Goal: Transaction & Acquisition: Subscribe to service/newsletter

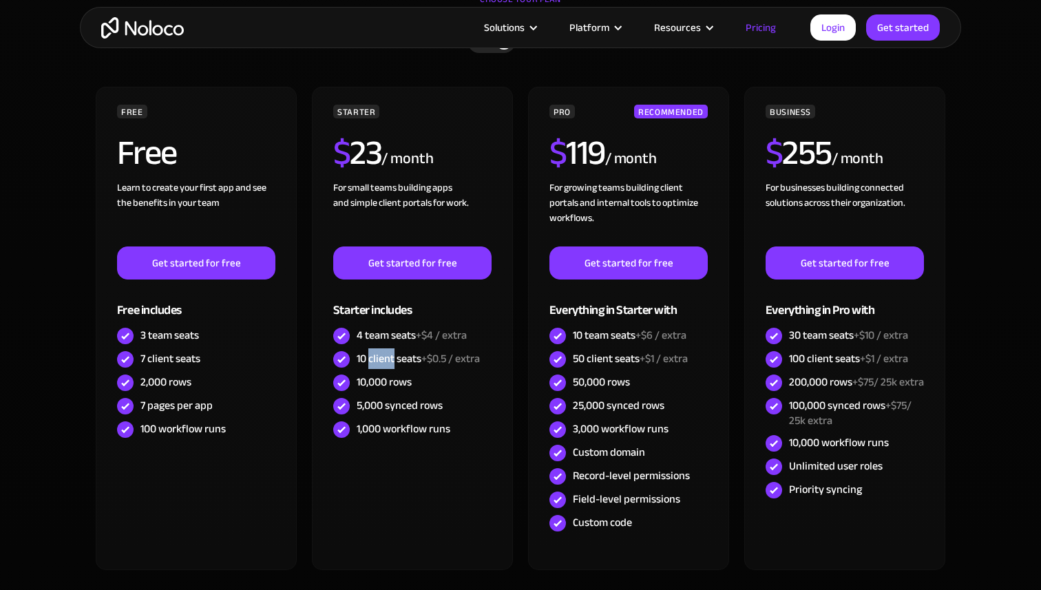
click at [374, 357] on div "10 client seats +$0.5 / extra" at bounding box center [418, 358] width 123 height 15
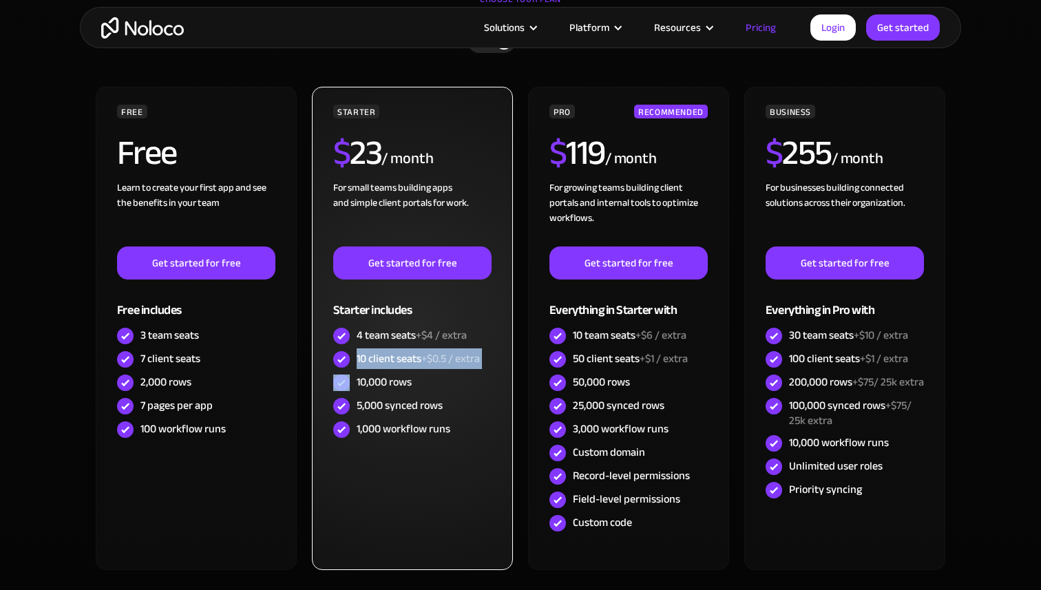
click at [406, 357] on div "10 client seats +$0.5 / extra" at bounding box center [418, 358] width 123 height 15
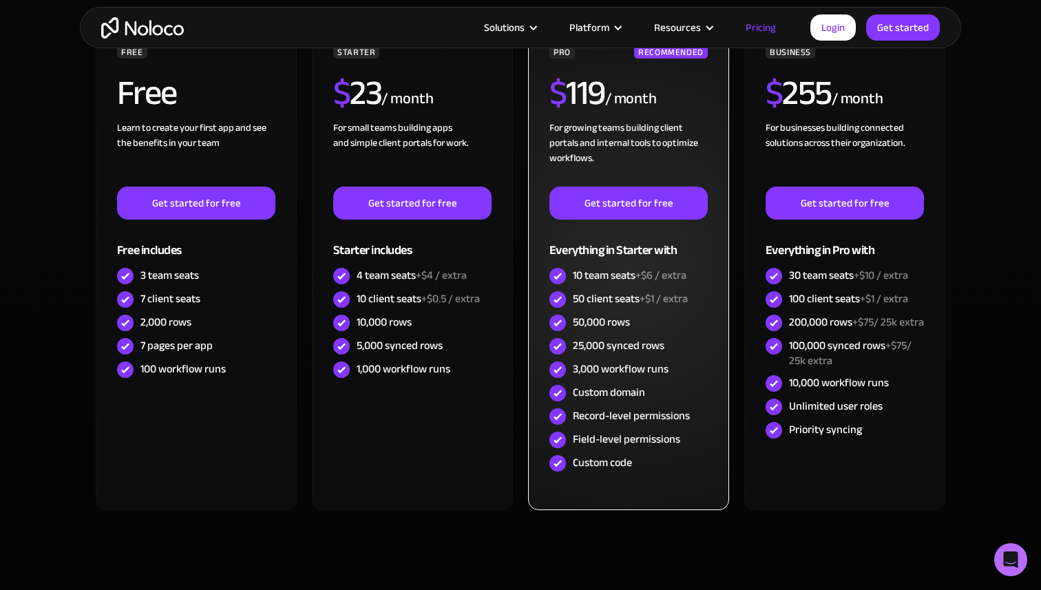
scroll to position [435, 0]
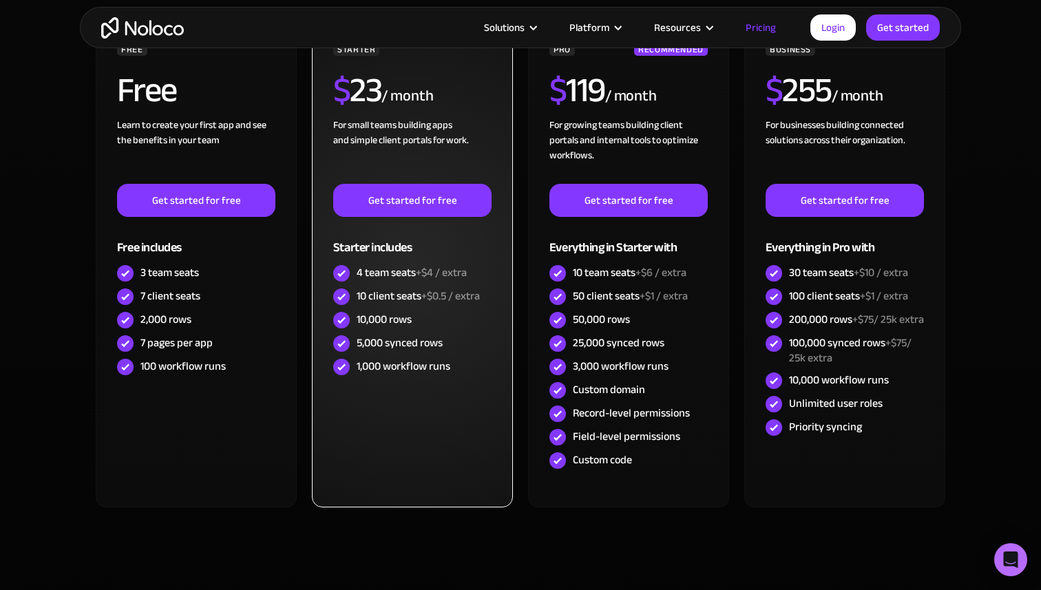
click at [377, 317] on div "10,000 rows" at bounding box center [384, 319] width 55 height 15
click at [393, 317] on div "10,000 rows" at bounding box center [384, 319] width 55 height 15
click at [373, 346] on div "5,000 synced rows" at bounding box center [400, 342] width 86 height 15
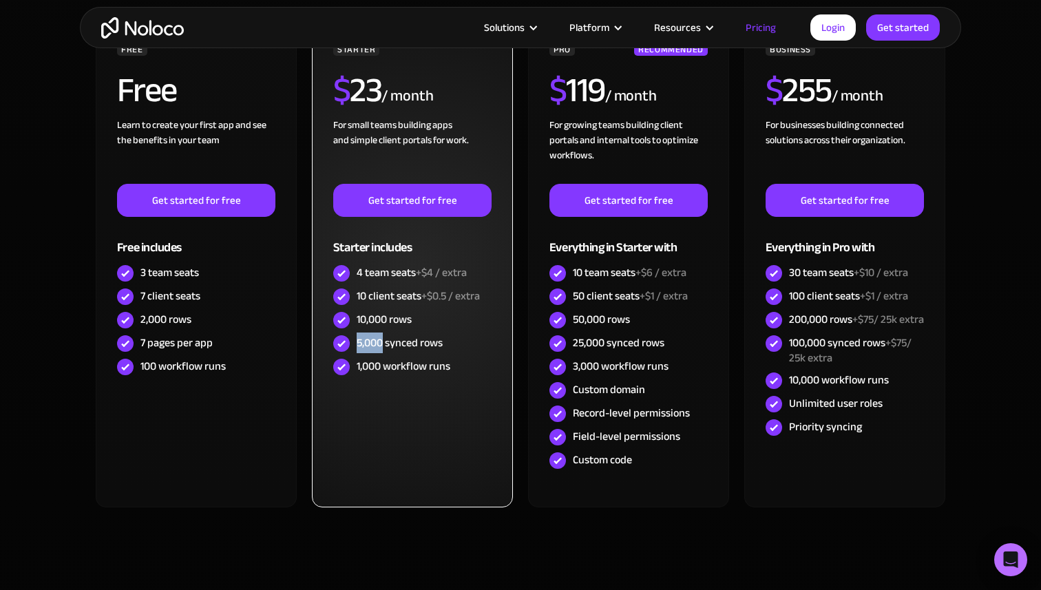
click at [373, 346] on div "5,000 synced rows" at bounding box center [400, 342] width 86 height 15
click at [387, 341] on div "5,000 synced rows" at bounding box center [400, 342] width 86 height 15
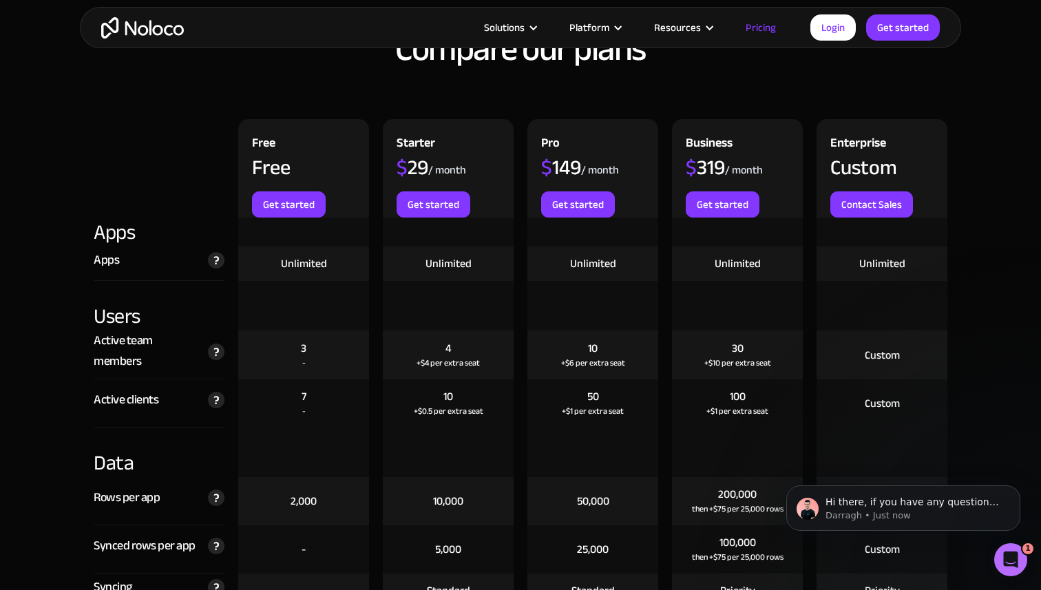
scroll to position [1458, 0]
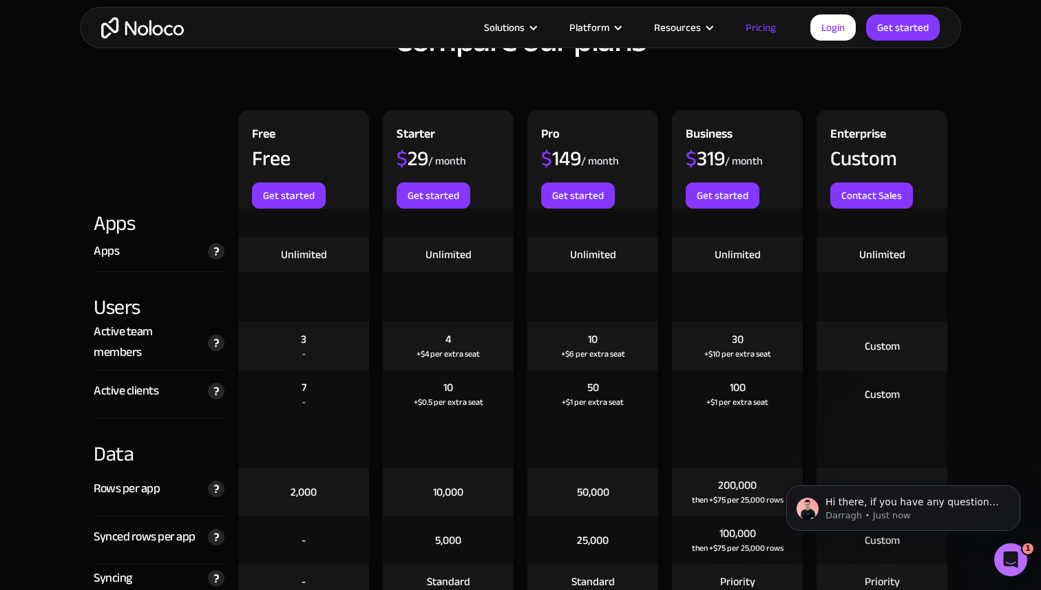
click at [444, 351] on div "+$4 per extra seat" at bounding box center [448, 354] width 63 height 14
click at [545, 349] on div "10 +$6 per extra seat" at bounding box center [593, 346] width 131 height 49
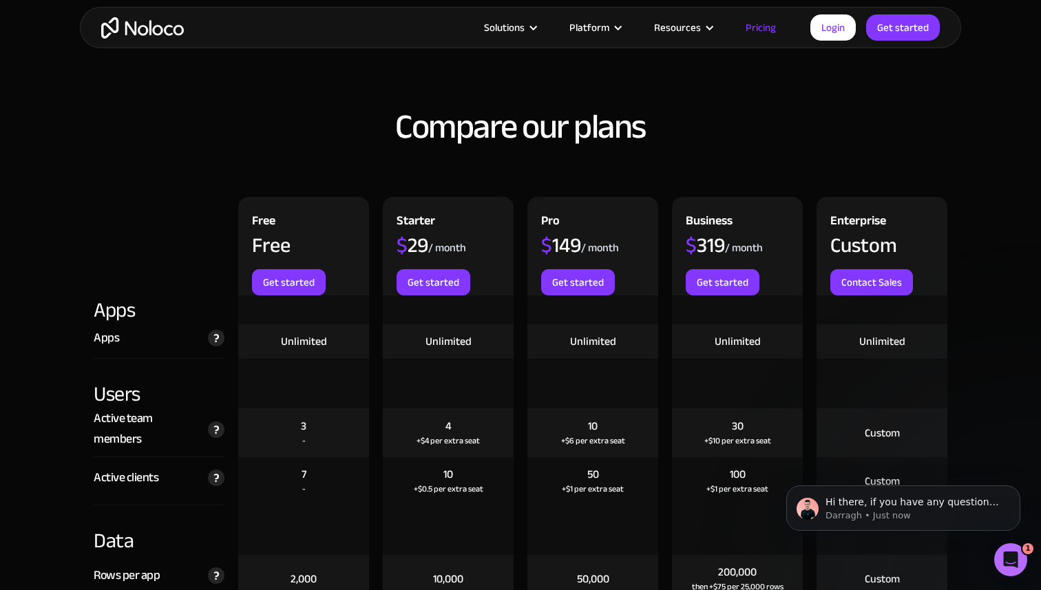
scroll to position [1437, 0]
